Goal: Check status

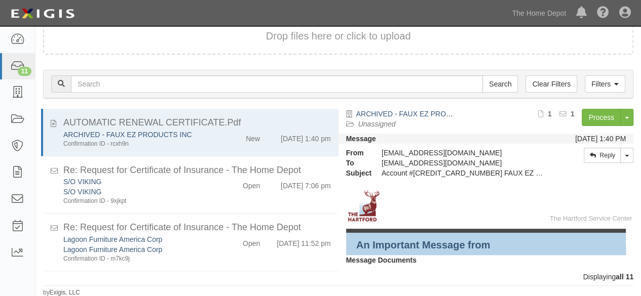
scroll to position [436, 0]
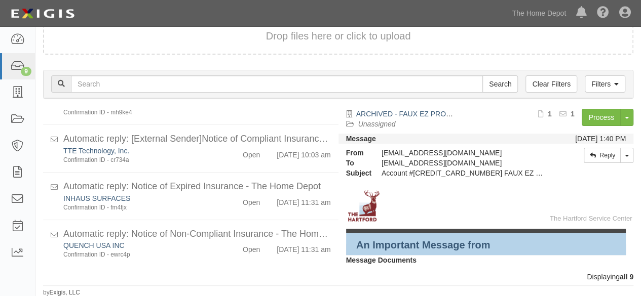
scroll to position [325, 0]
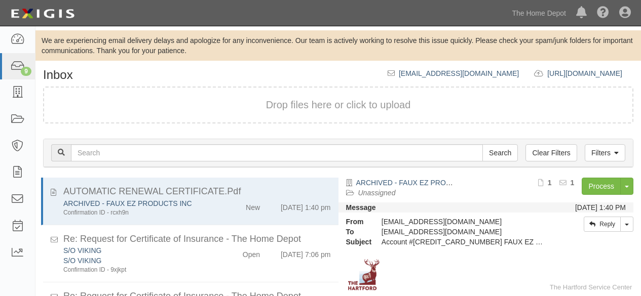
scroll to position [69, 0]
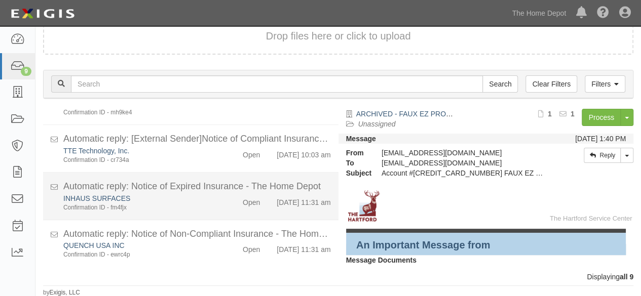
scroll to position [325, 0]
